Goal: Information Seeking & Learning: Learn about a topic

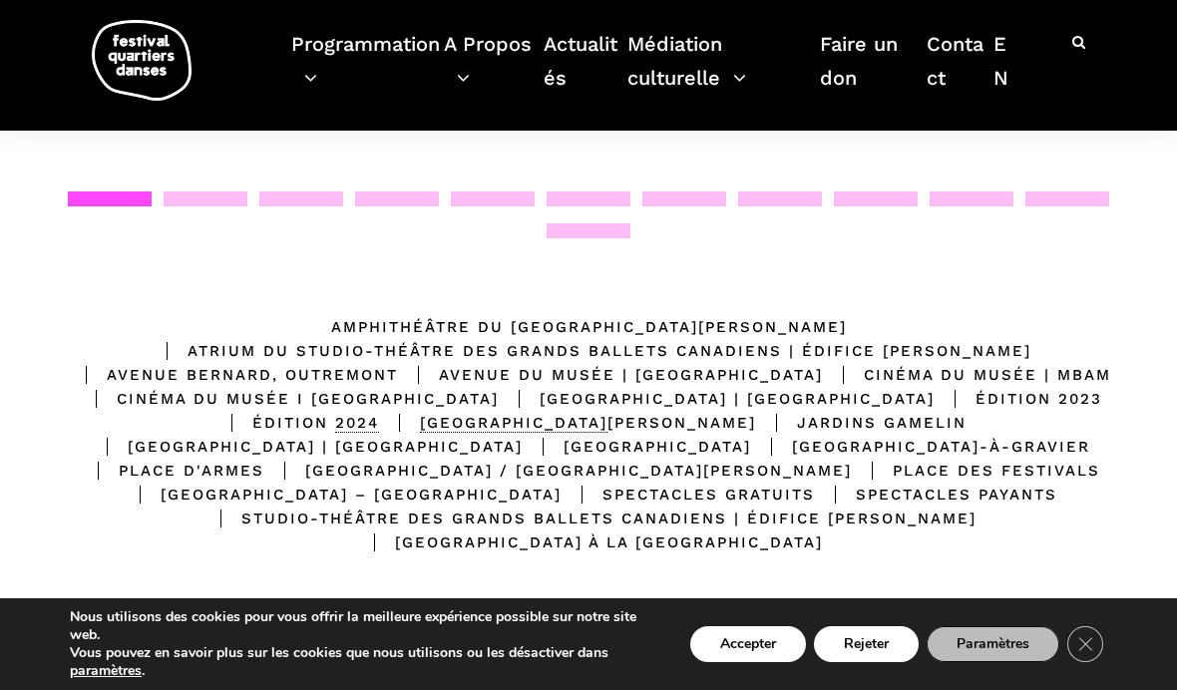
scroll to position [357, 0]
click at [334, 74] on link "Programmation" at bounding box center [367, 73] width 153 height 93
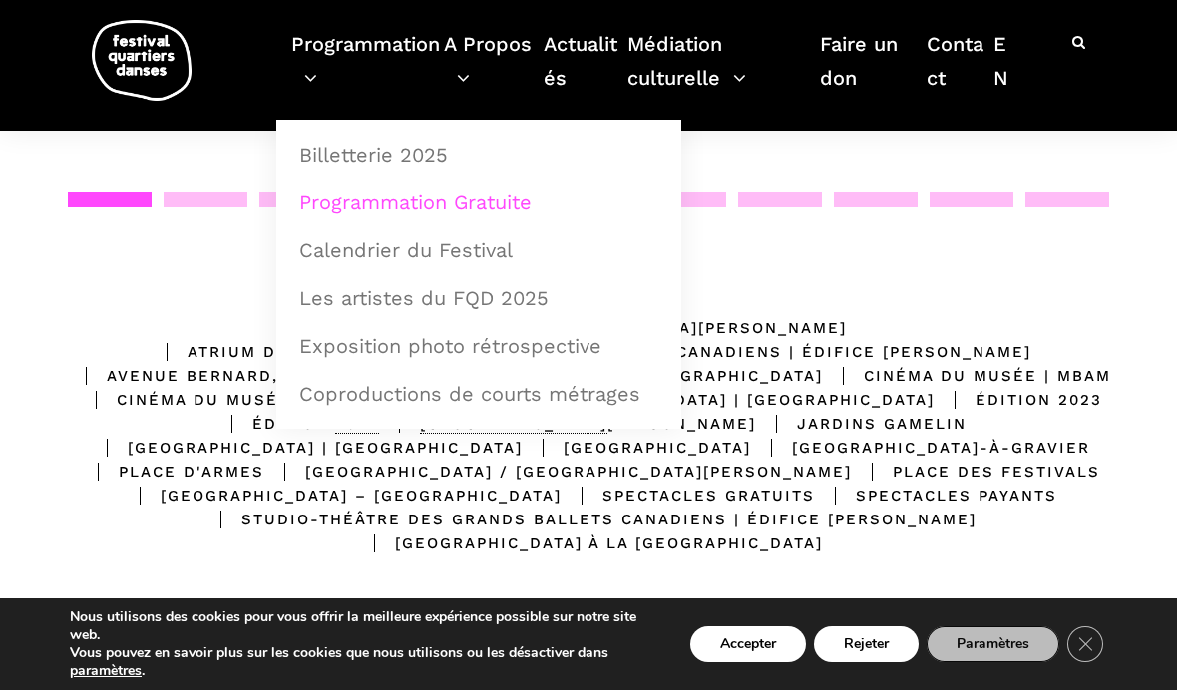
click at [543, 202] on link "Programmation Gratuite" at bounding box center [478, 202] width 383 height 46
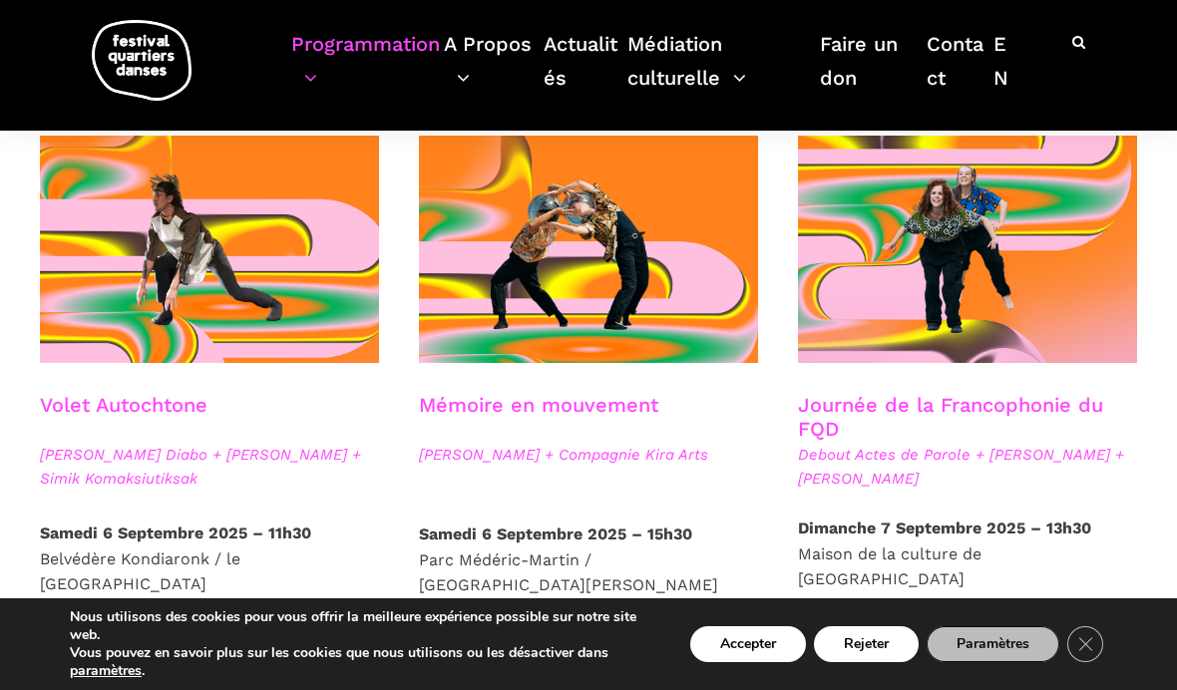
scroll to position [1022, 0]
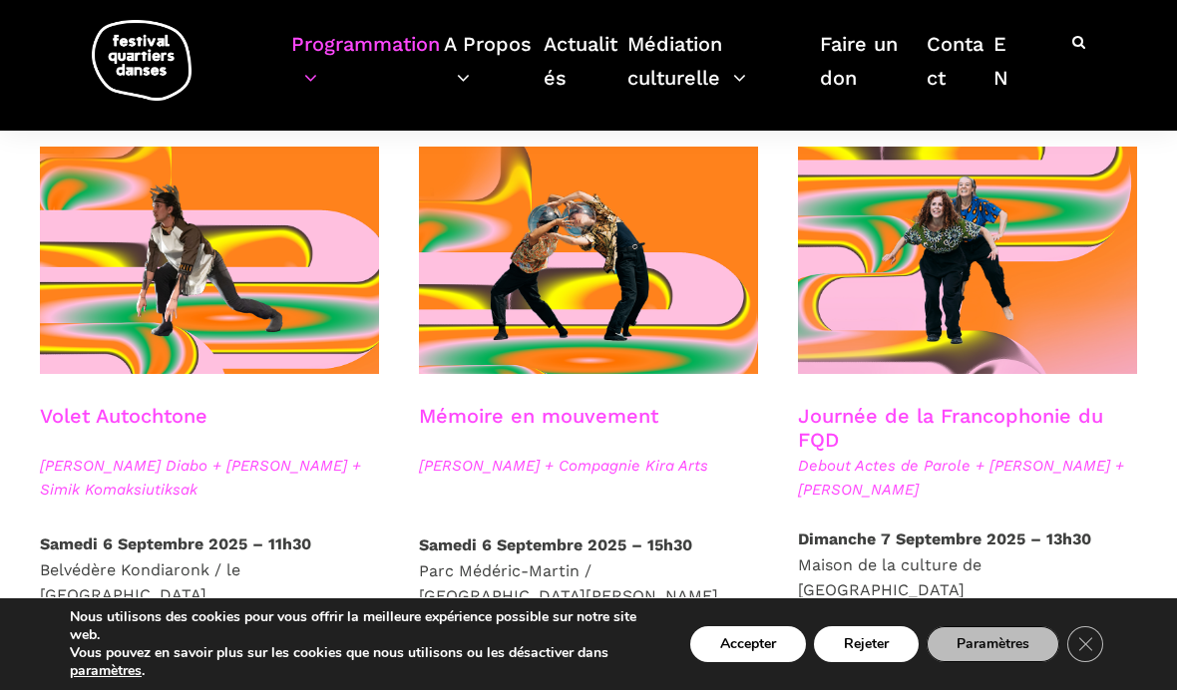
click at [489, 654] on span "Plus d'infos" at bounding box center [491, 664] width 100 height 21
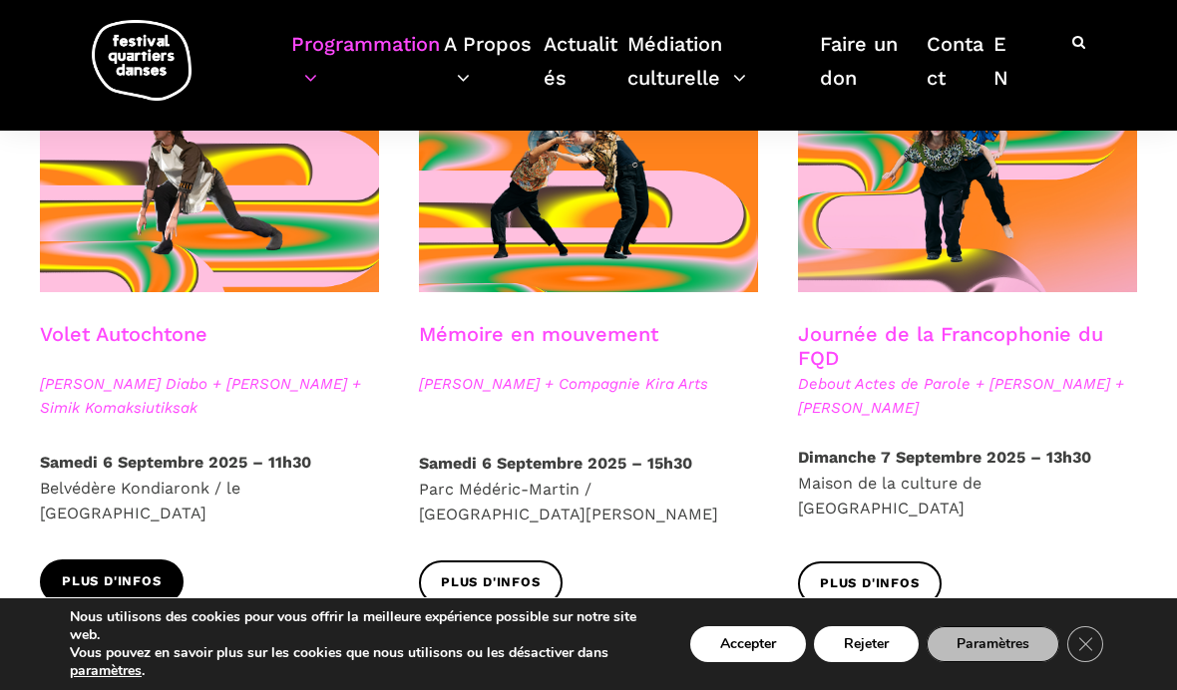
click at [155, 571] on span "Plus d'infos" at bounding box center [112, 581] width 100 height 21
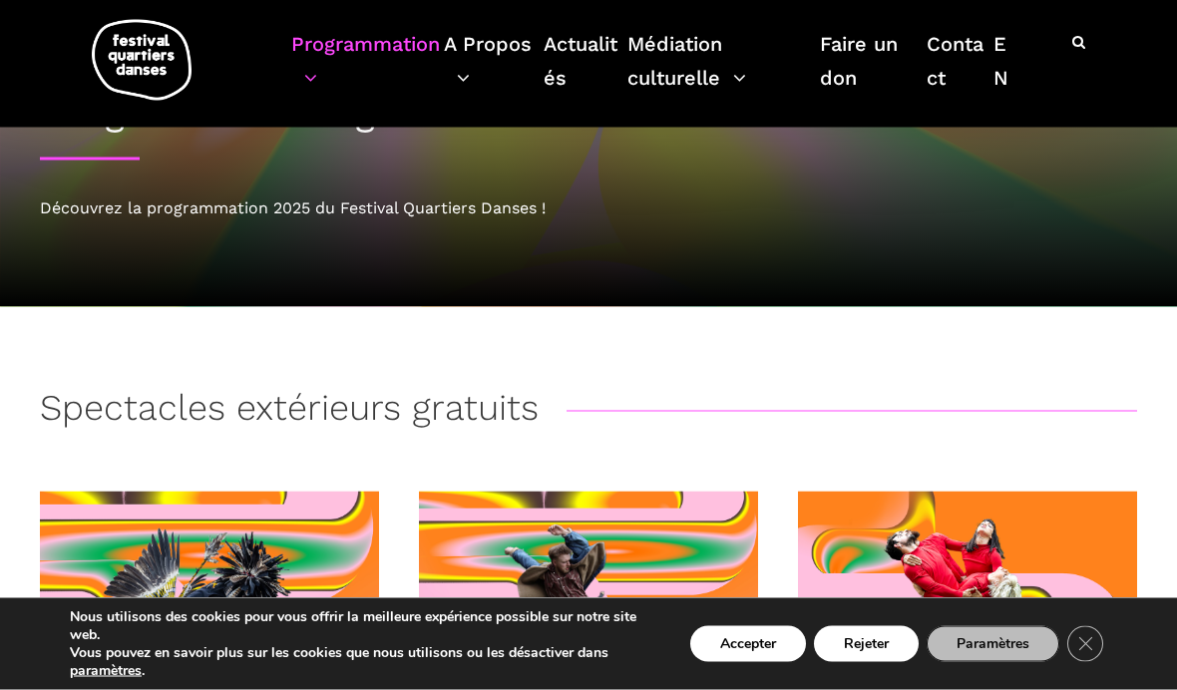
scroll to position [0, 0]
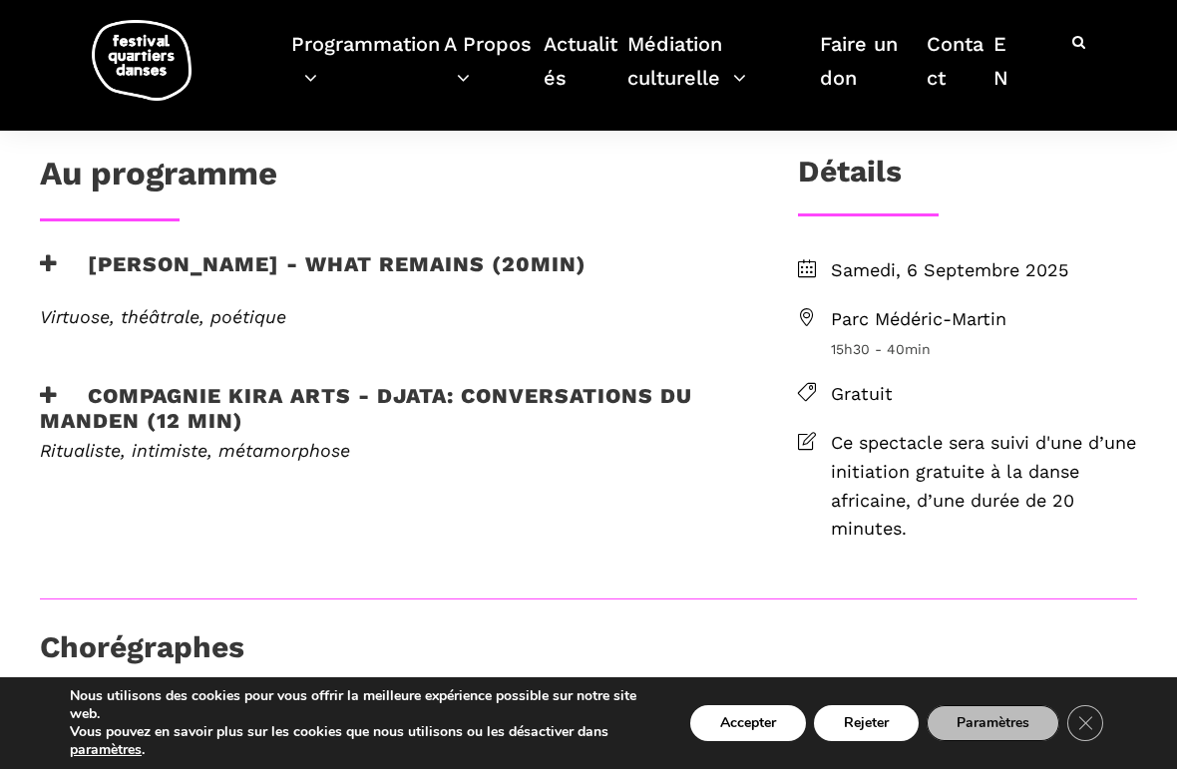
scroll to position [501, 0]
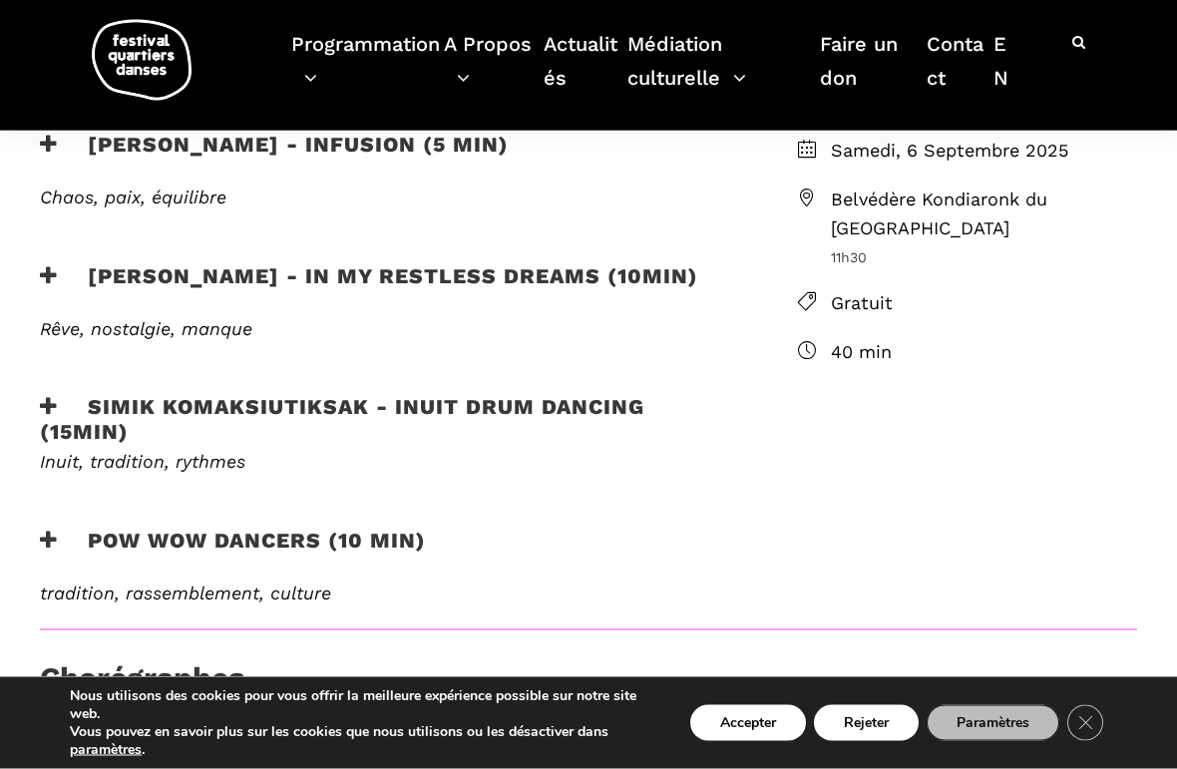
scroll to position [687, 0]
